Goal: Transaction & Acquisition: Purchase product/service

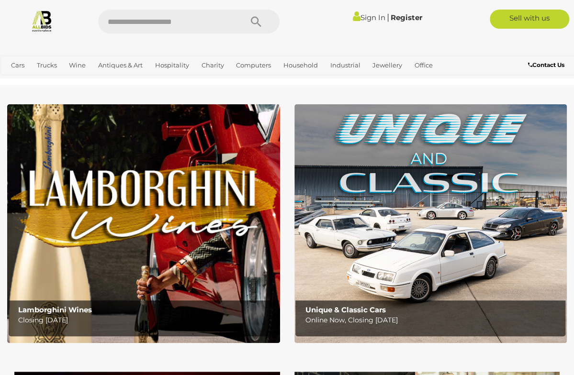
click at [155, 22] on input "text" at bounding box center [165, 22] width 135 height 24
type input "****"
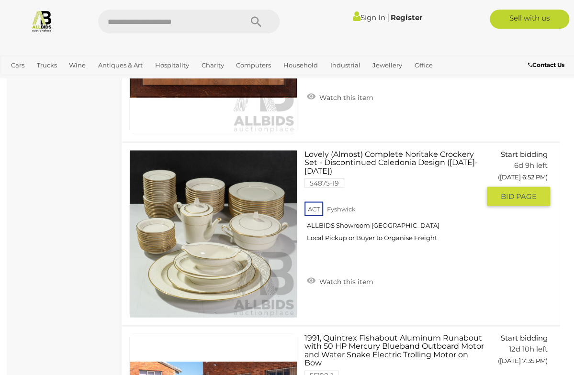
scroll to position [766, 0]
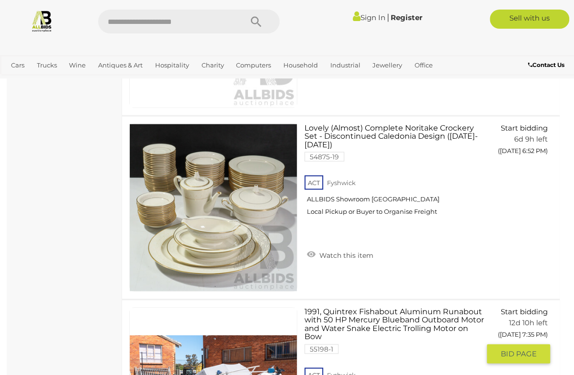
click at [312, 307] on link "1991, Quintrex Fishabout Aluminum Runabout with 50 HP Mercury Blueband Outboard…" at bounding box center [396, 361] width 168 height 108
